Goal: Navigation & Orientation: Understand site structure

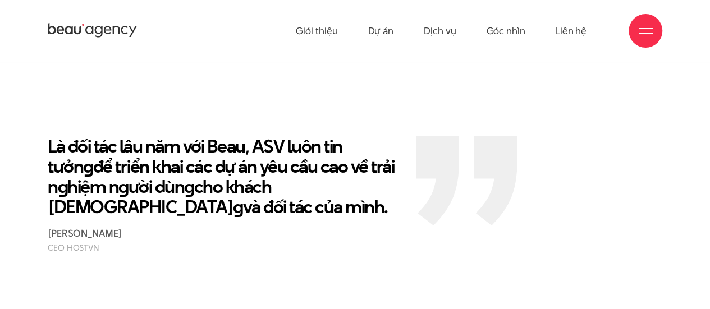
scroll to position [1747, 0]
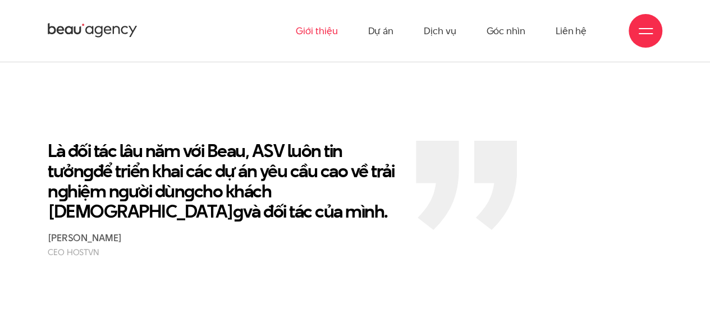
click at [321, 30] on link "Giới thiệu" at bounding box center [317, 31] width 42 height 62
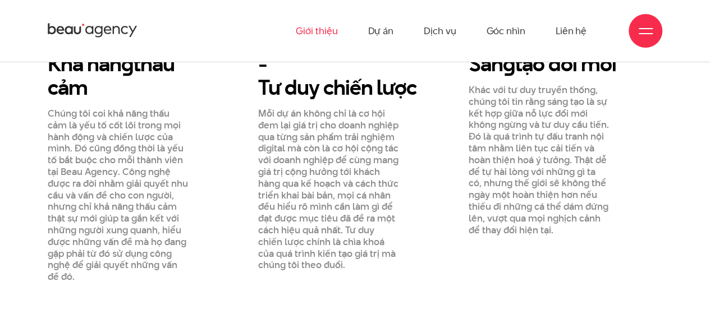
scroll to position [984, 0]
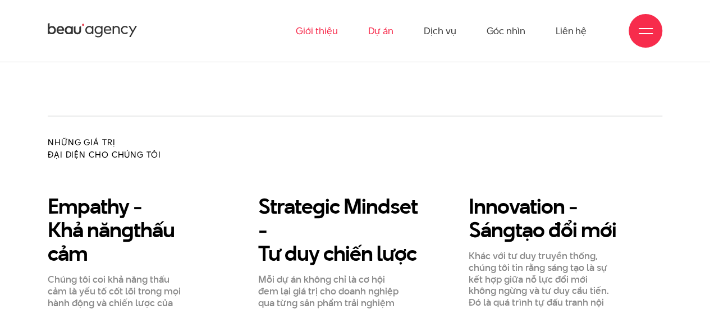
click at [379, 24] on link "Dự án" at bounding box center [381, 31] width 26 height 62
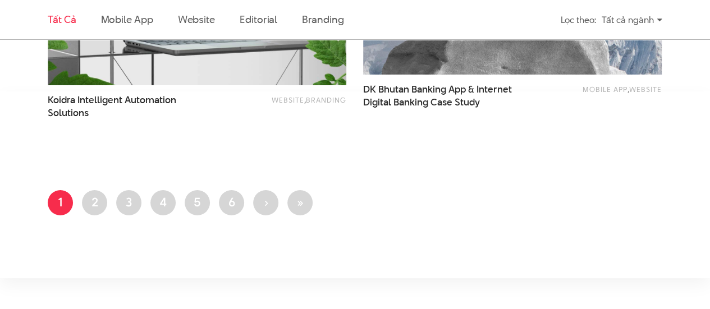
scroll to position [1903, 0]
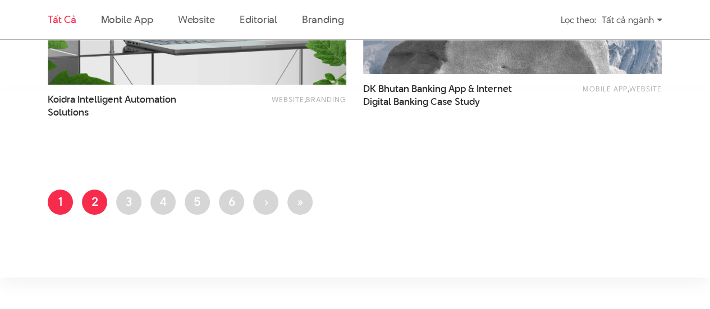
click at [90, 200] on link "Trang 2" at bounding box center [94, 202] width 25 height 25
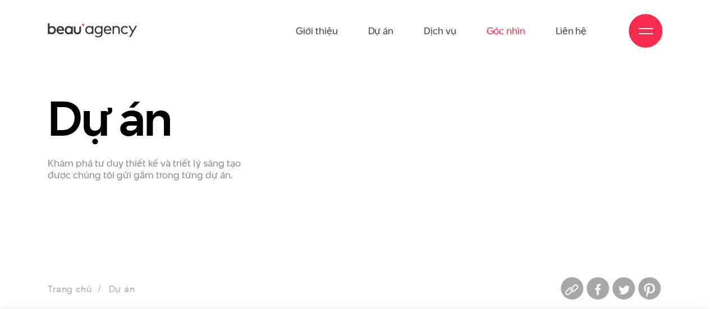
click at [510, 35] on link "Góc nhìn" at bounding box center [505, 31] width 39 height 62
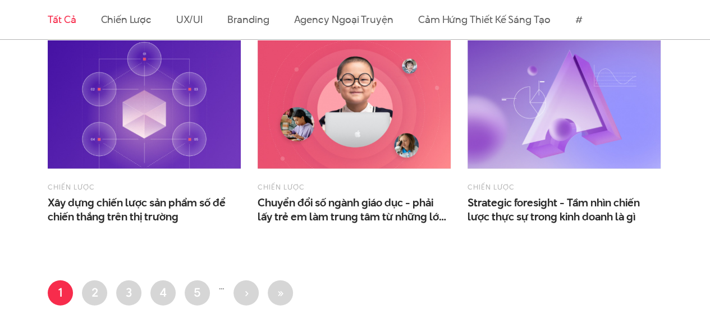
scroll to position [1424, 0]
